Goal: Transaction & Acquisition: Download file/media

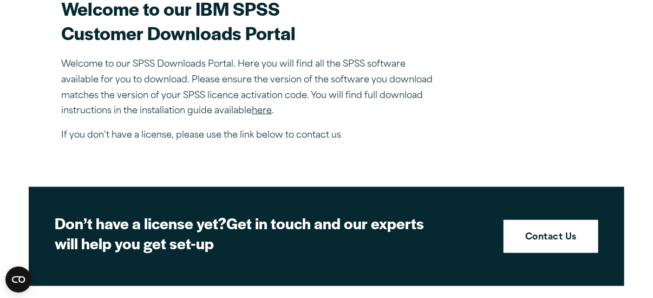
scroll to position [343, 0]
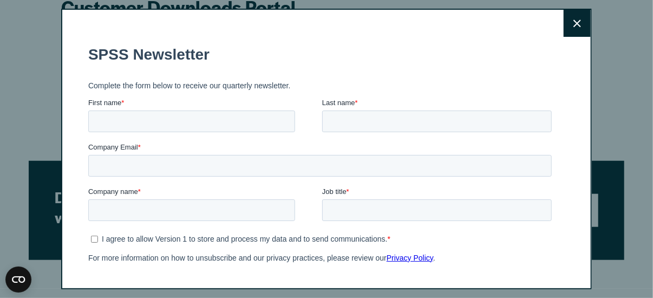
scroll to position [387, 0]
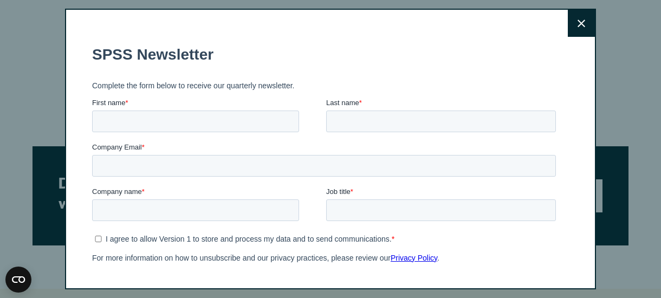
drag, startPoint x: 656, startPoint y: 76, endPoint x: 656, endPoint y: 87, distance: 10.8
click at [577, 24] on icon at bounding box center [581, 23] width 8 height 8
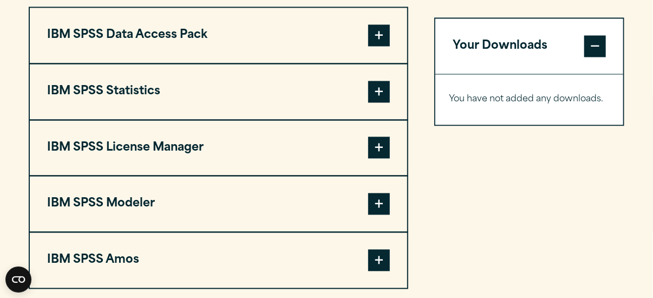
scroll to position [874, 0]
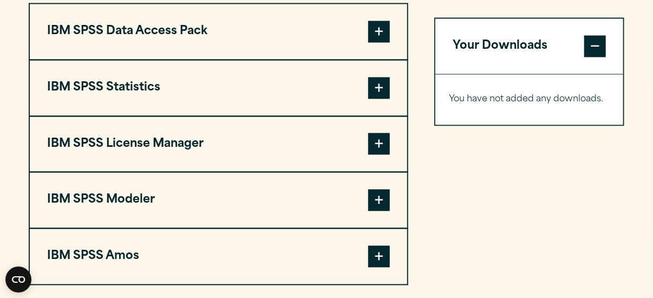
click at [383, 257] on span at bounding box center [379, 257] width 22 height 22
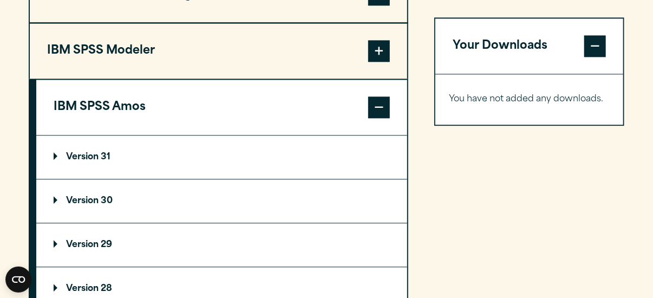
scroll to position [1056, 0]
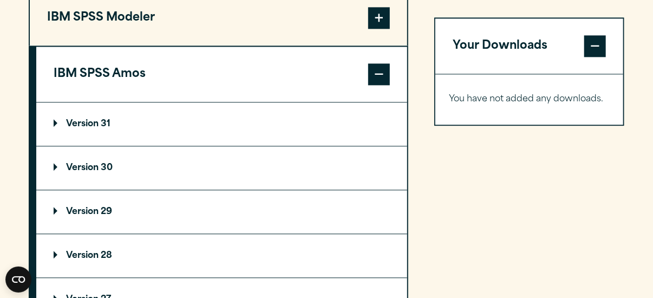
click at [88, 164] on p "Version 30" at bounding box center [83, 168] width 59 height 9
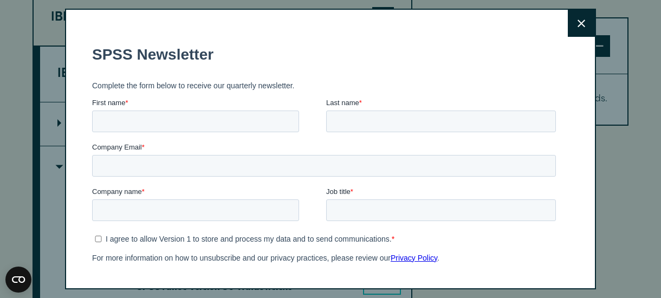
click at [577, 27] on icon at bounding box center [581, 23] width 8 height 8
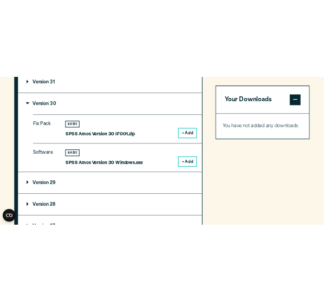
scroll to position [1175, 0]
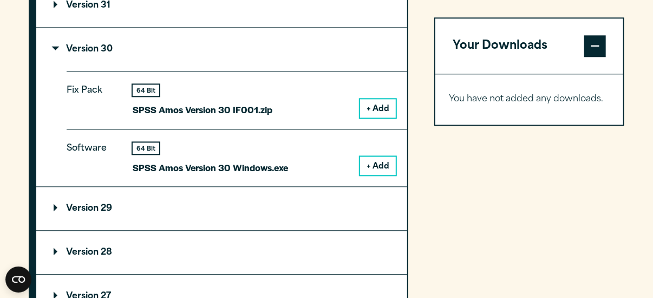
click at [381, 166] on button "+ Add" at bounding box center [378, 165] width 36 height 18
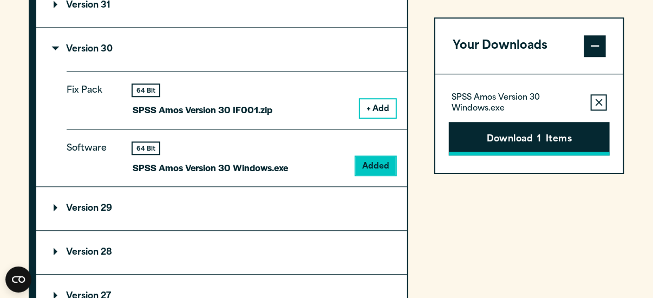
click at [493, 141] on button "Download 1 Items" at bounding box center [529, 139] width 161 height 34
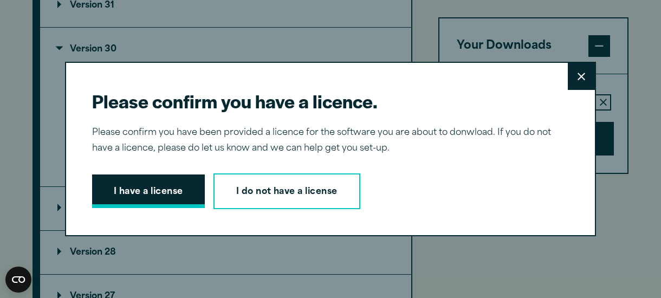
click at [142, 185] on button "I have a license" at bounding box center [148, 191] width 113 height 34
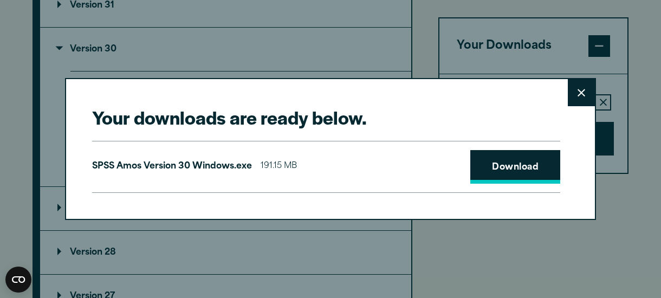
click at [515, 159] on link "Download" at bounding box center [515, 167] width 90 height 34
click at [573, 92] on button "Close" at bounding box center [580, 92] width 27 height 27
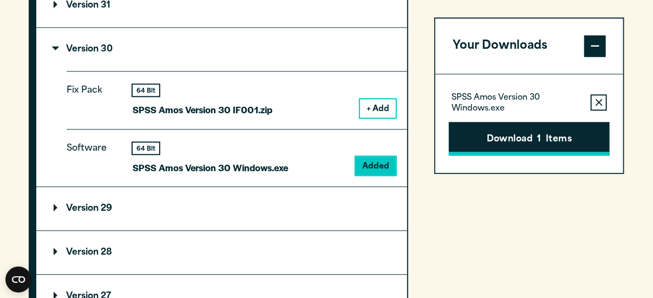
click at [475, 144] on button "Download 1 Items" at bounding box center [529, 139] width 161 height 34
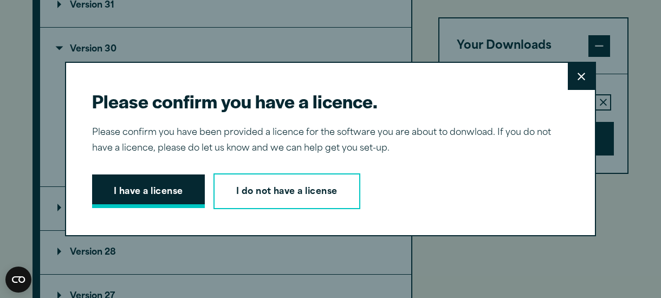
click at [144, 185] on button "I have a license" at bounding box center [148, 191] width 113 height 34
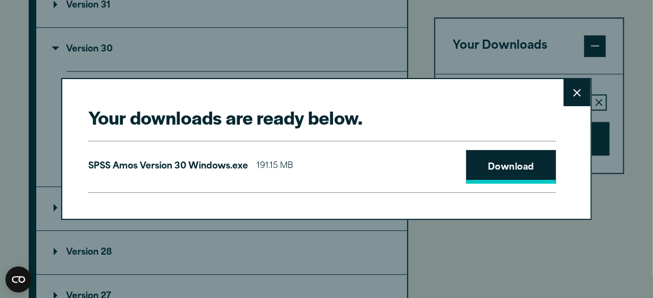
click at [490, 178] on link "Download" at bounding box center [511, 167] width 90 height 34
click at [579, 95] on icon at bounding box center [577, 93] width 8 height 8
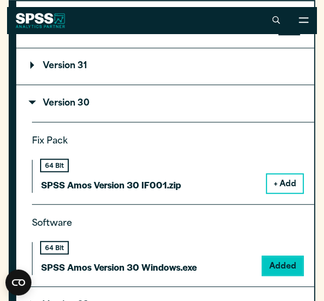
scroll to position [1168, 0]
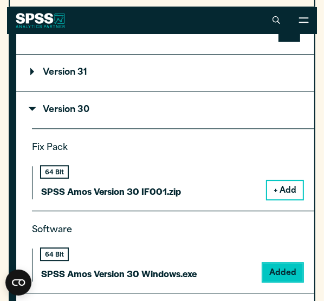
click at [197, 272] on p "SPSS Amos Version 30 Windows.exe" at bounding box center [118, 274] width 155 height 16
click at [282, 195] on button "+ Add" at bounding box center [285, 190] width 36 height 18
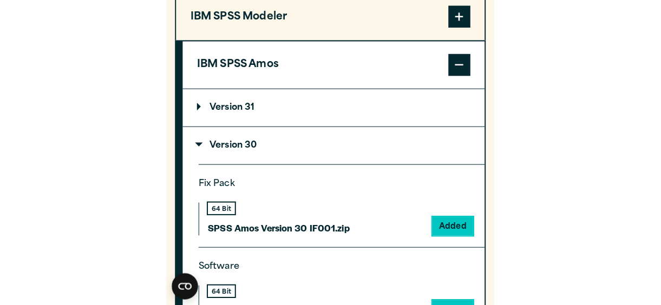
scroll to position [1201, 0]
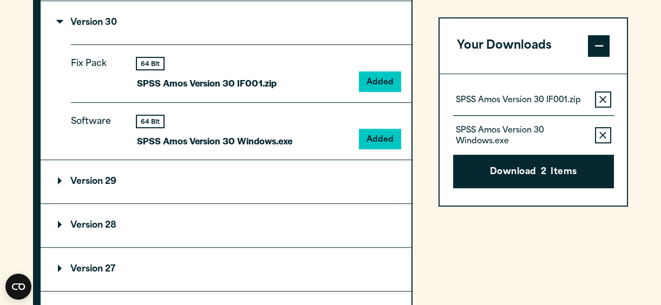
click at [604, 134] on icon "button" at bounding box center [602, 135] width 7 height 7
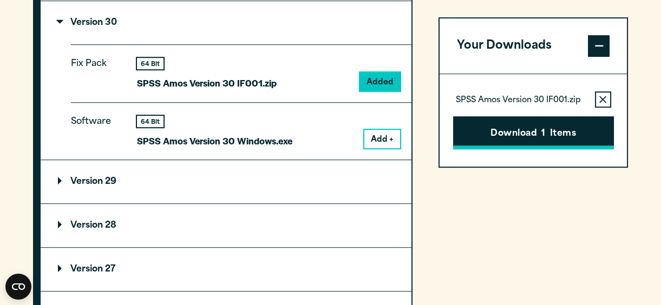
click at [560, 131] on button "Download 1 Items" at bounding box center [533, 133] width 161 height 34
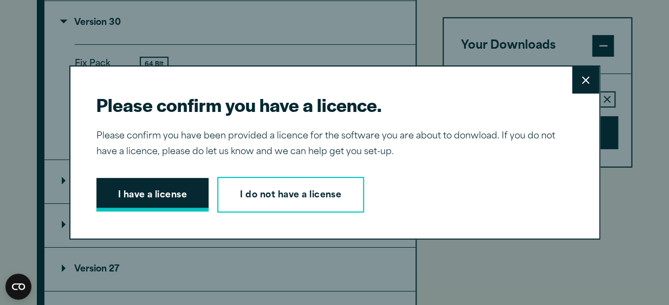
click at [153, 193] on button "I have a license" at bounding box center [152, 195] width 113 height 34
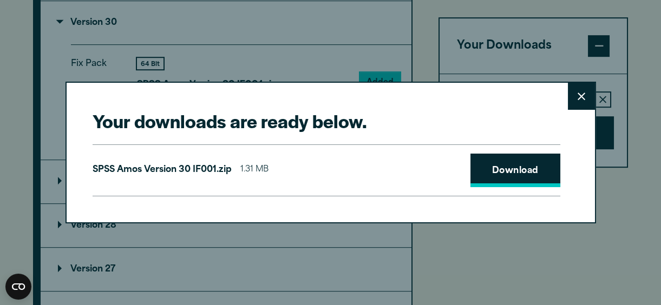
click at [511, 174] on link "Download" at bounding box center [516, 171] width 90 height 34
click at [495, 175] on link "Download" at bounding box center [516, 171] width 90 height 34
click at [578, 96] on icon at bounding box center [582, 97] width 8 height 8
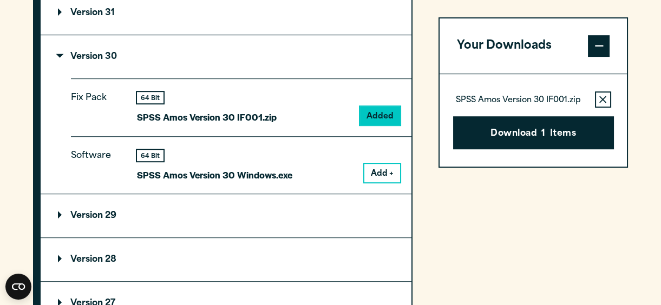
scroll to position [1175, 0]
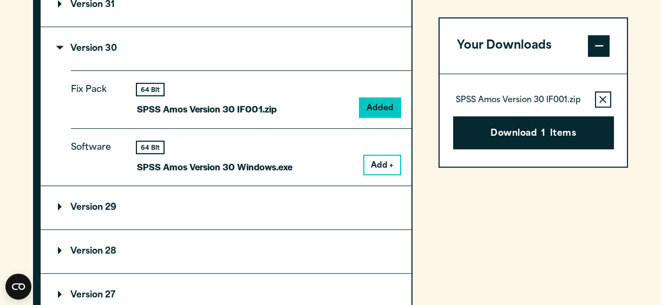
click at [78, 205] on p "Version 29" at bounding box center [87, 208] width 58 height 9
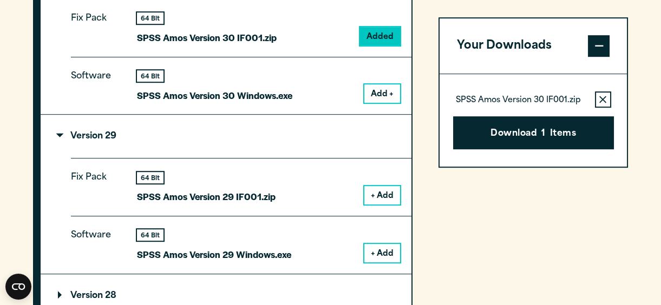
scroll to position [1283, 0]
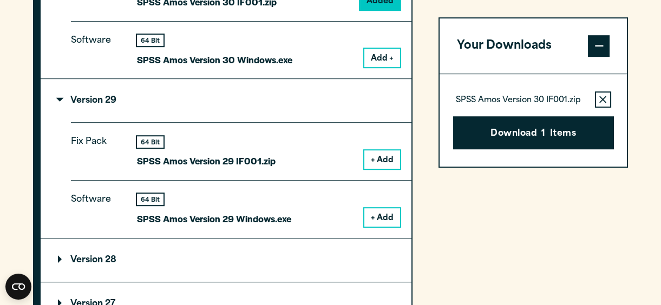
click at [390, 218] on button "+ Add" at bounding box center [382, 217] width 36 height 18
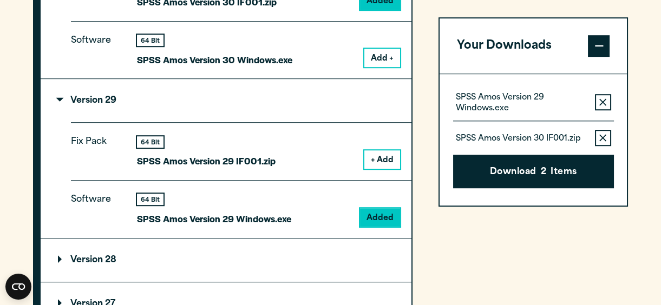
click at [606, 138] on icon "button" at bounding box center [602, 139] width 7 height 8
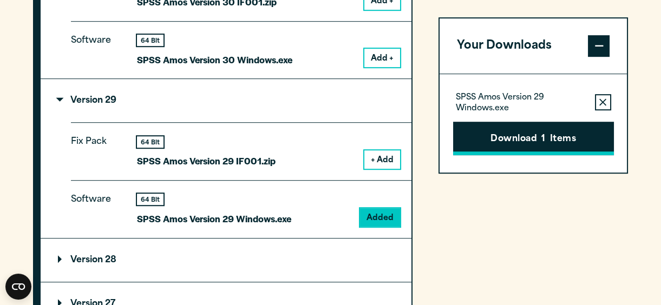
click at [535, 151] on button "Download 1 Items" at bounding box center [533, 139] width 161 height 34
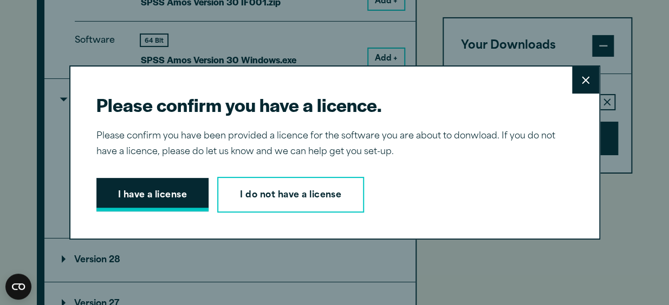
click at [141, 199] on button "I have a license" at bounding box center [152, 195] width 113 height 34
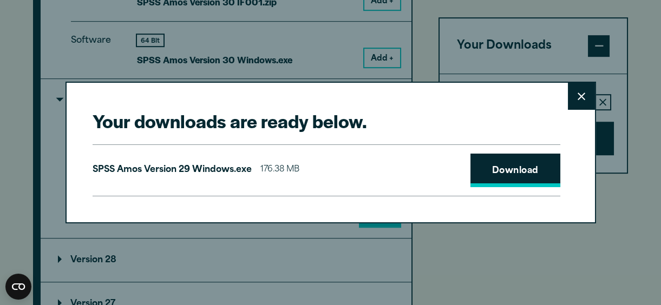
click at [514, 179] on link "Download" at bounding box center [516, 171] width 90 height 34
click at [640, 91] on div "Your downloads are ready below. Close SPSS [PERSON_NAME] Version 29 Windows.exe…" at bounding box center [330, 152] width 661 height 305
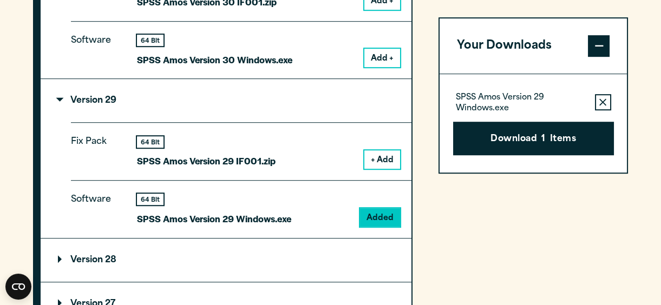
click at [384, 57] on button "Add +" at bounding box center [382, 58] width 36 height 18
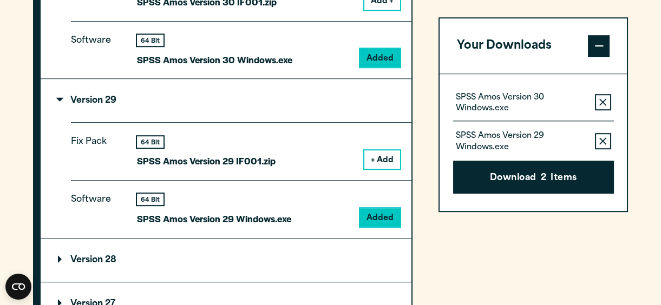
click at [603, 141] on icon "button" at bounding box center [602, 141] width 7 height 7
